Goal: Task Accomplishment & Management: Manage account settings

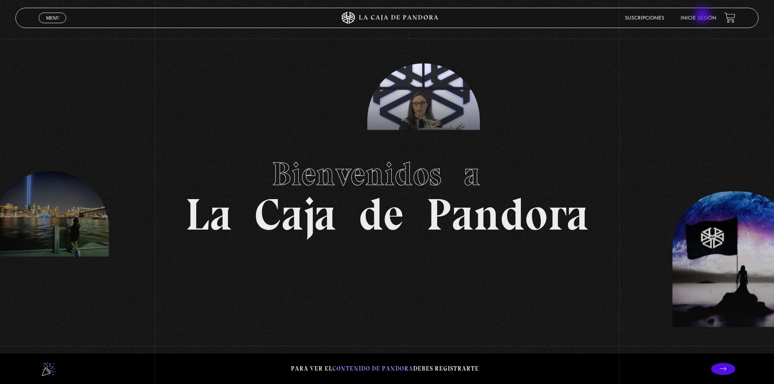
click at [704, 16] on link "Inicie sesión" at bounding box center [699, 18] width 36 height 5
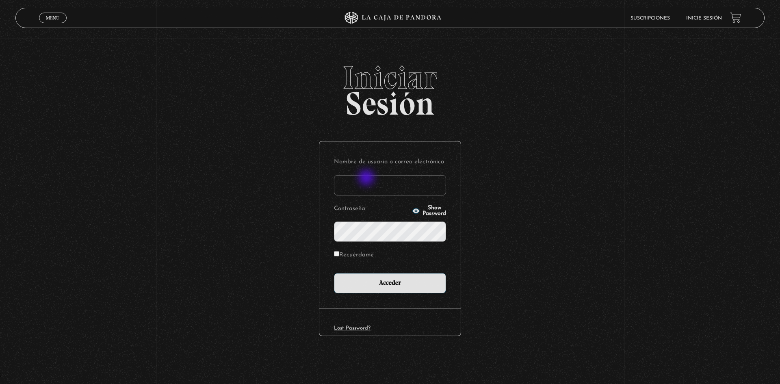
click at [367, 180] on input "Nombre de usuario o correo electrónico" at bounding box center [390, 185] width 112 height 20
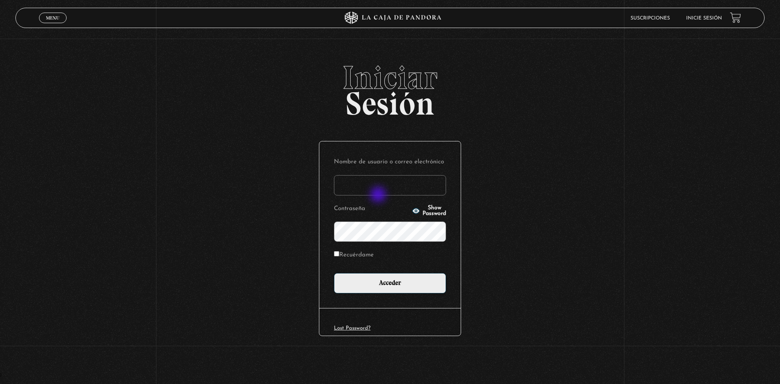
type input "asuseth@gmail.com"
click at [334, 273] on input "Acceder" at bounding box center [390, 283] width 112 height 20
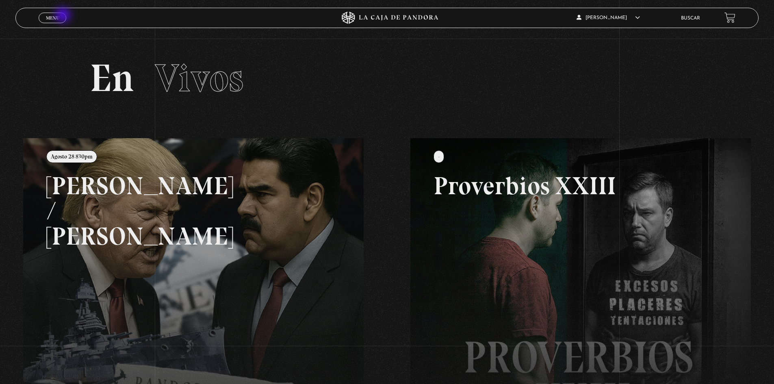
click at [64, 16] on link "Menu Cerrar" at bounding box center [53, 18] width 28 height 11
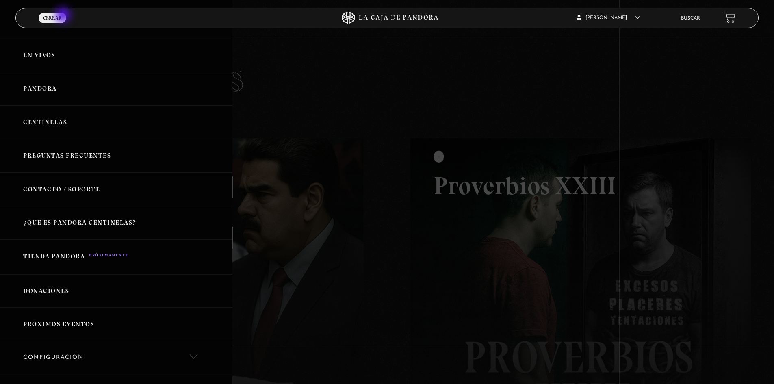
click at [64, 16] on link "Menu Cerrar" at bounding box center [53, 18] width 28 height 11
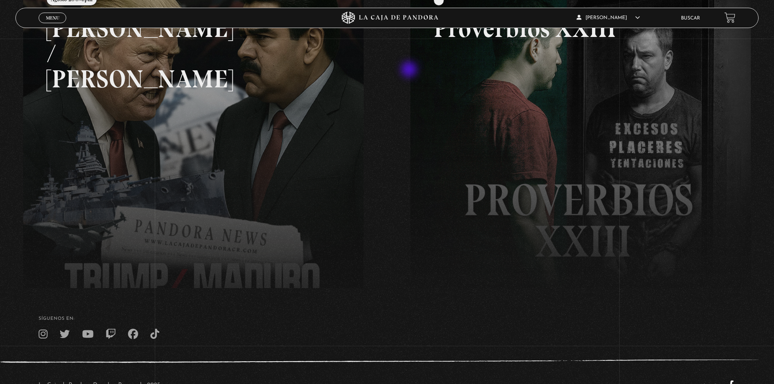
scroll to position [163, 0]
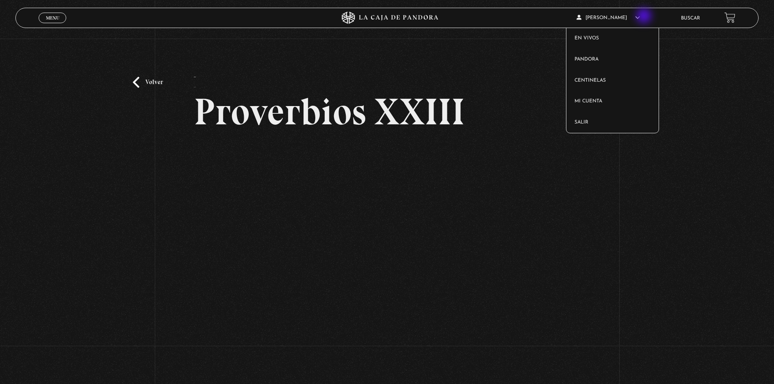
click at [640, 17] on span "[PERSON_NAME]" at bounding box center [608, 17] width 63 height 5
click at [598, 119] on link "Salir" at bounding box center [612, 122] width 92 height 21
